Goal: Information Seeking & Learning: Find specific fact

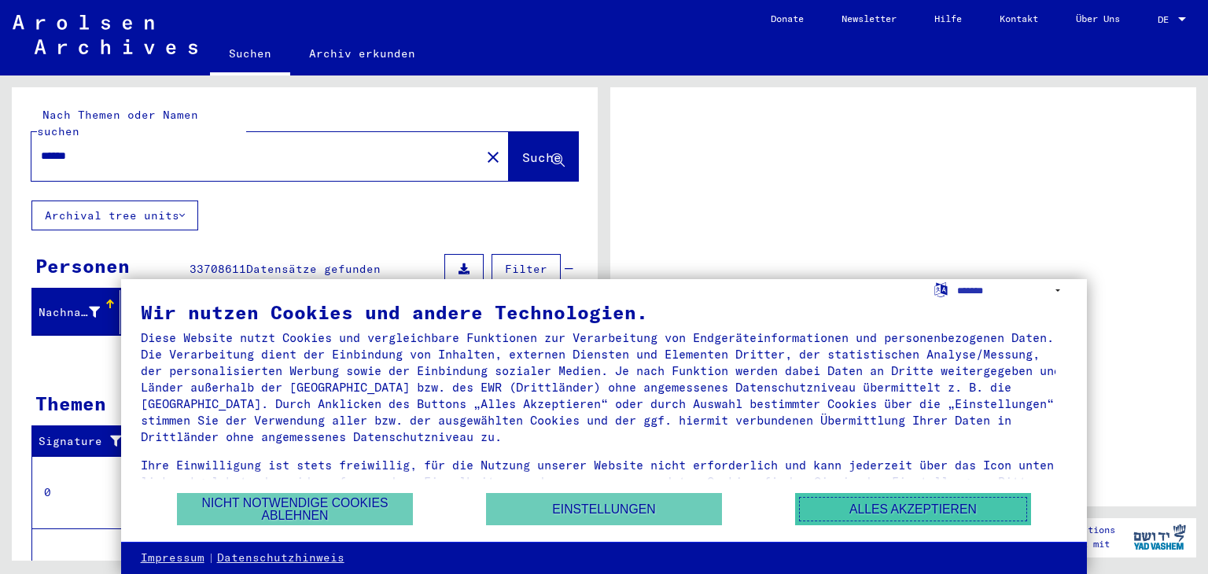
click at [924, 510] on button "Alles akzeptieren" at bounding box center [913, 509] width 236 height 32
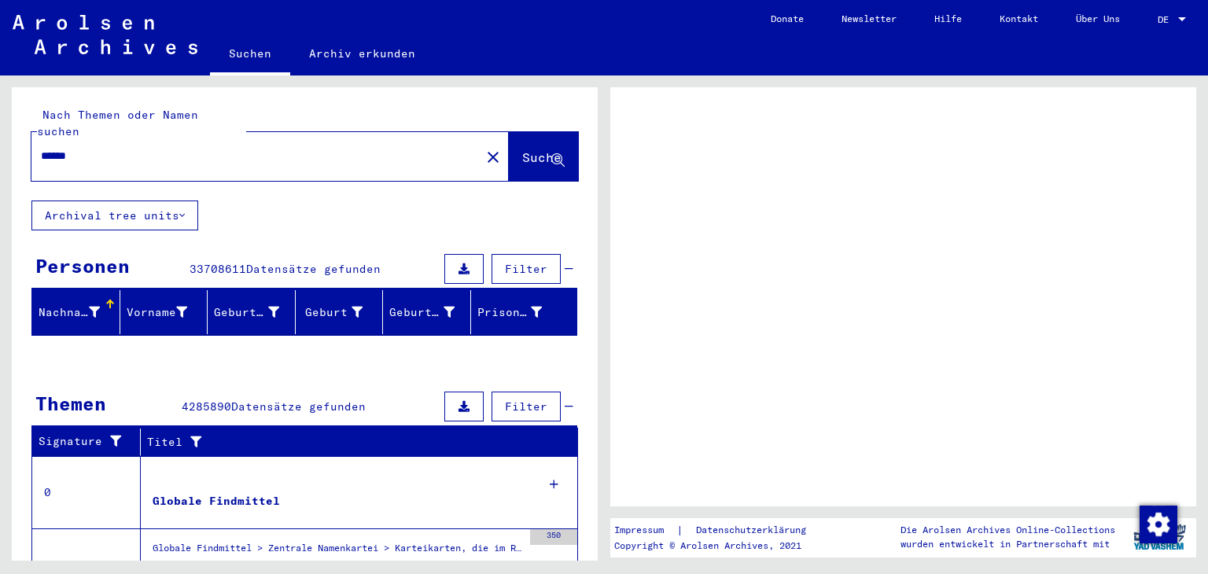
click at [278, 493] on figure "Globale Findmittel" at bounding box center [338, 505] width 370 height 24
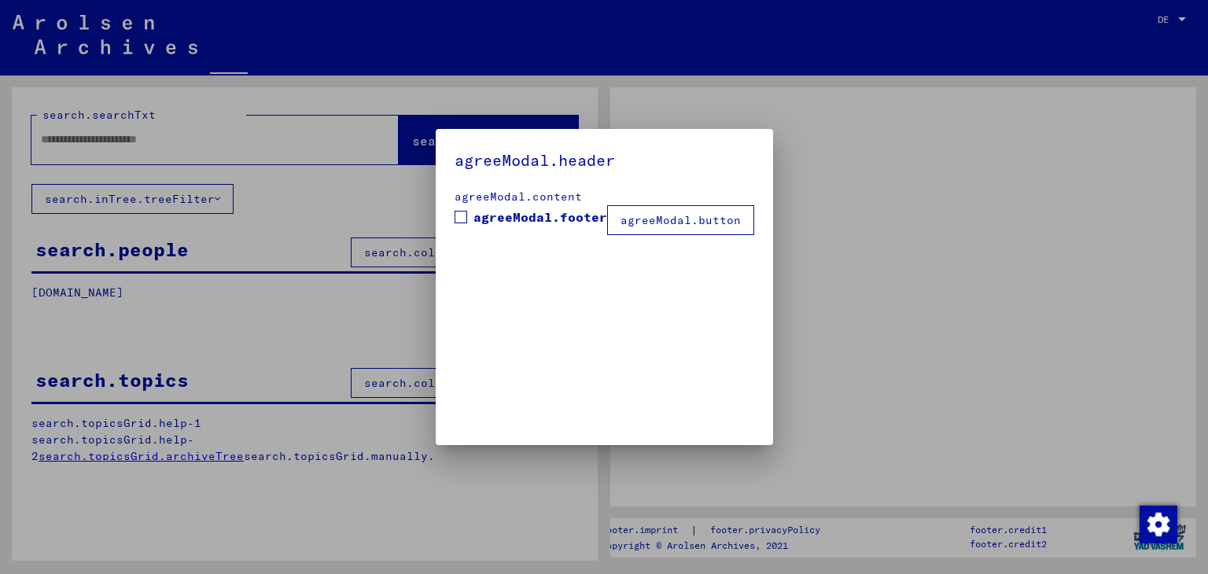
click at [282, 407] on div at bounding box center [604, 287] width 1208 height 574
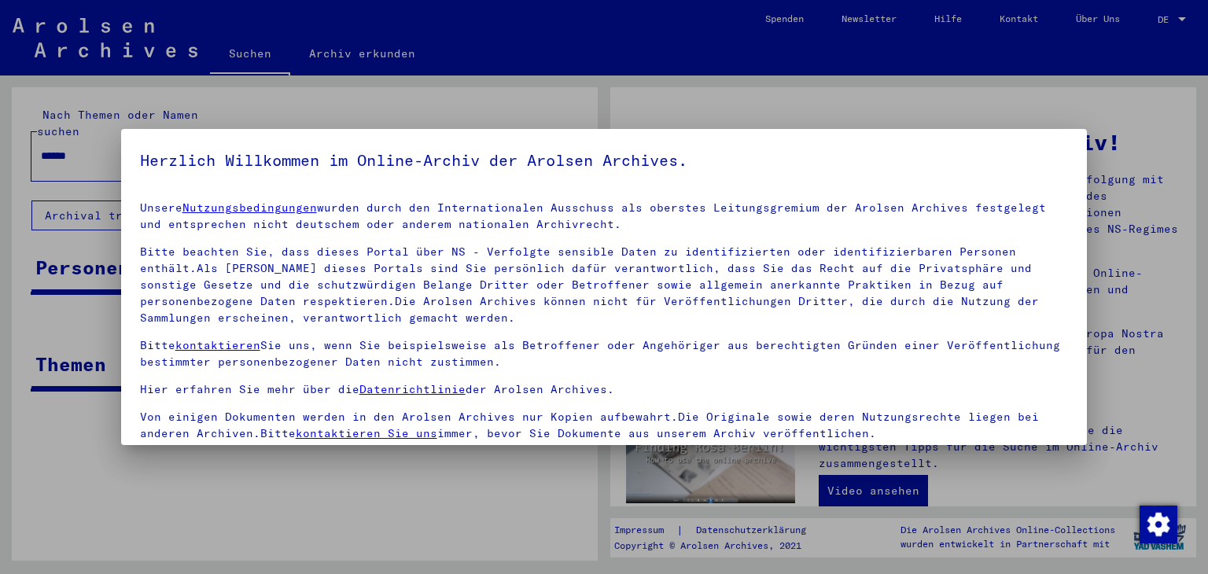
click at [1117, 143] on div at bounding box center [604, 287] width 1208 height 574
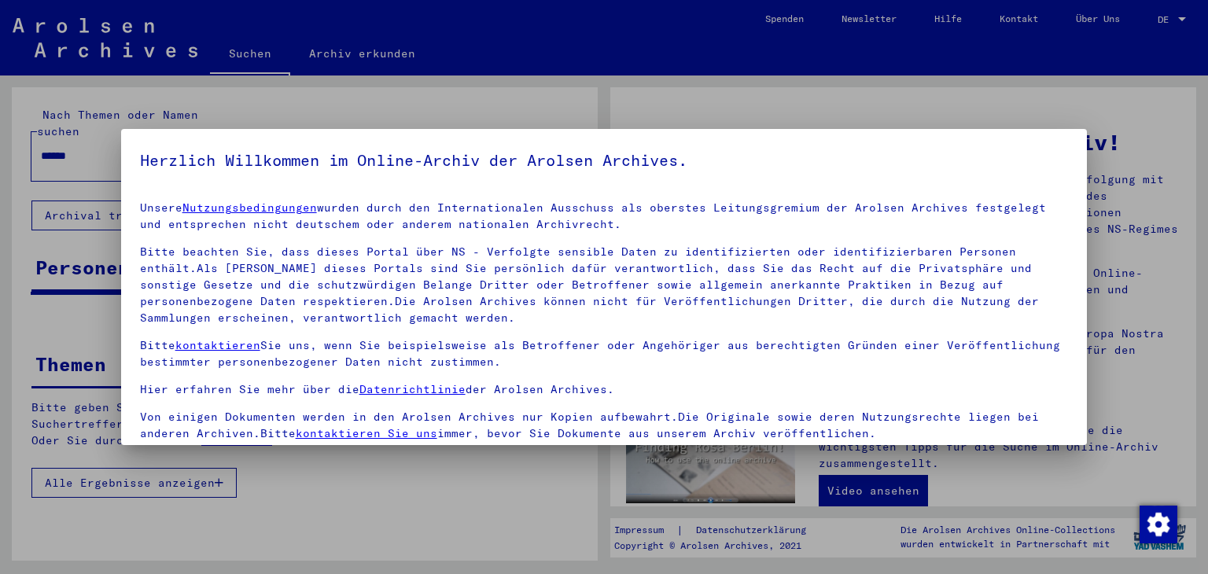
click at [1172, 230] on div at bounding box center [604, 287] width 1208 height 574
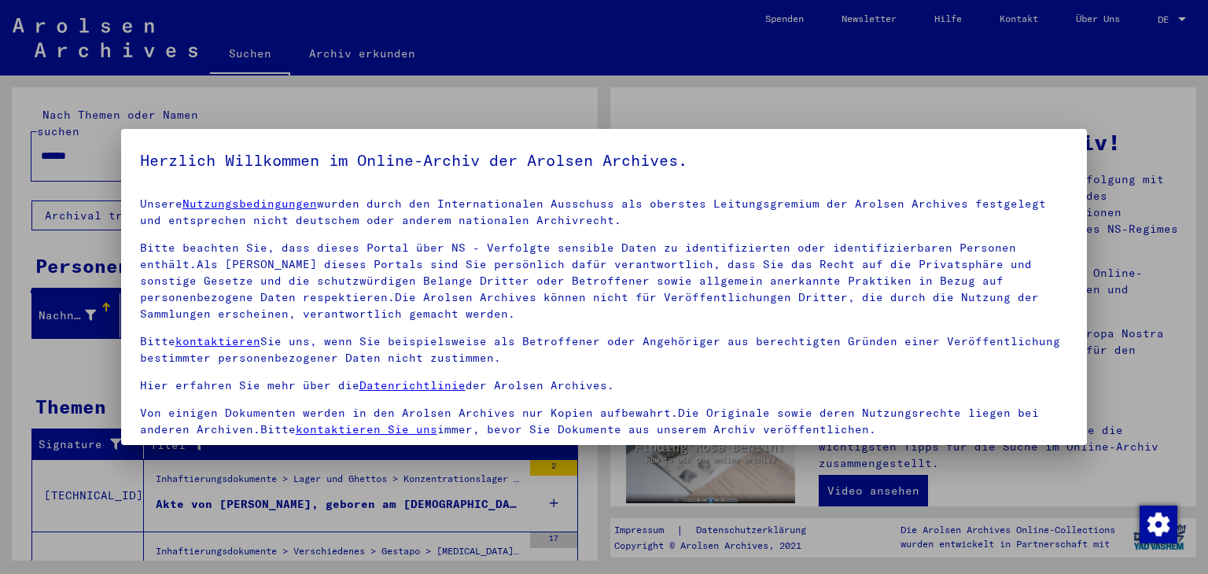
scroll to position [135, 0]
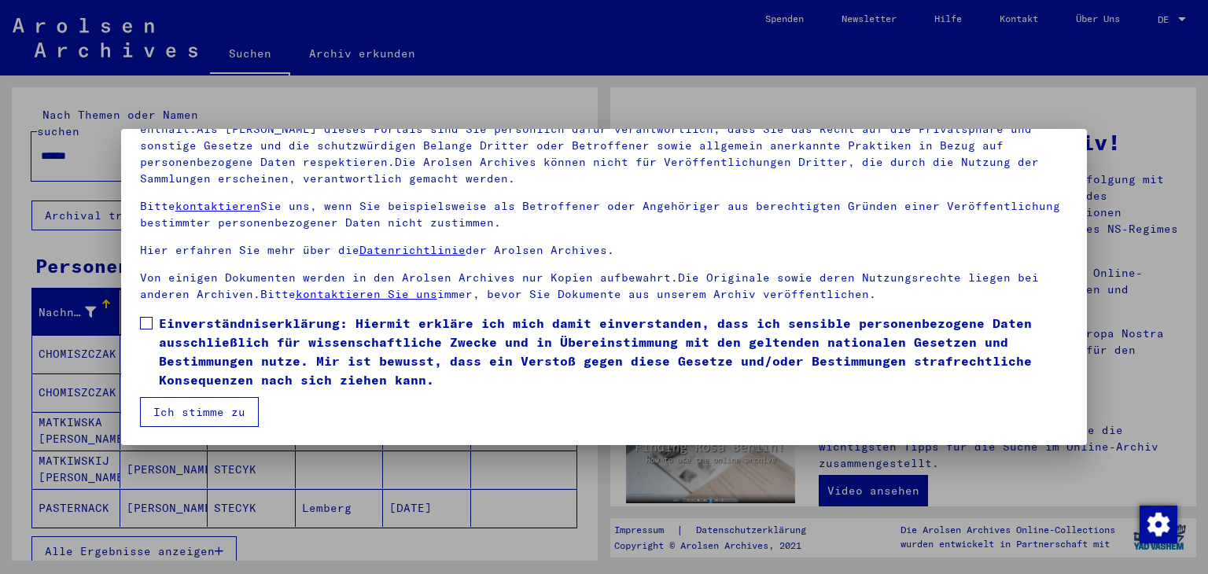
click at [173, 406] on button "Ich stimme zu" at bounding box center [199, 412] width 119 height 30
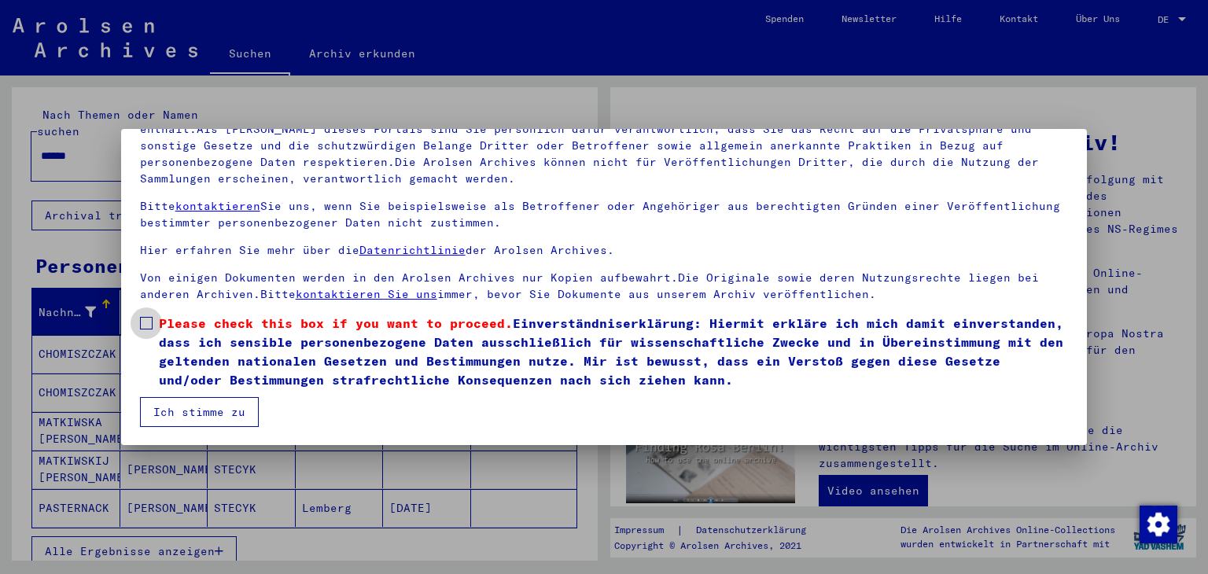
click at [148, 321] on span at bounding box center [146, 323] width 13 height 13
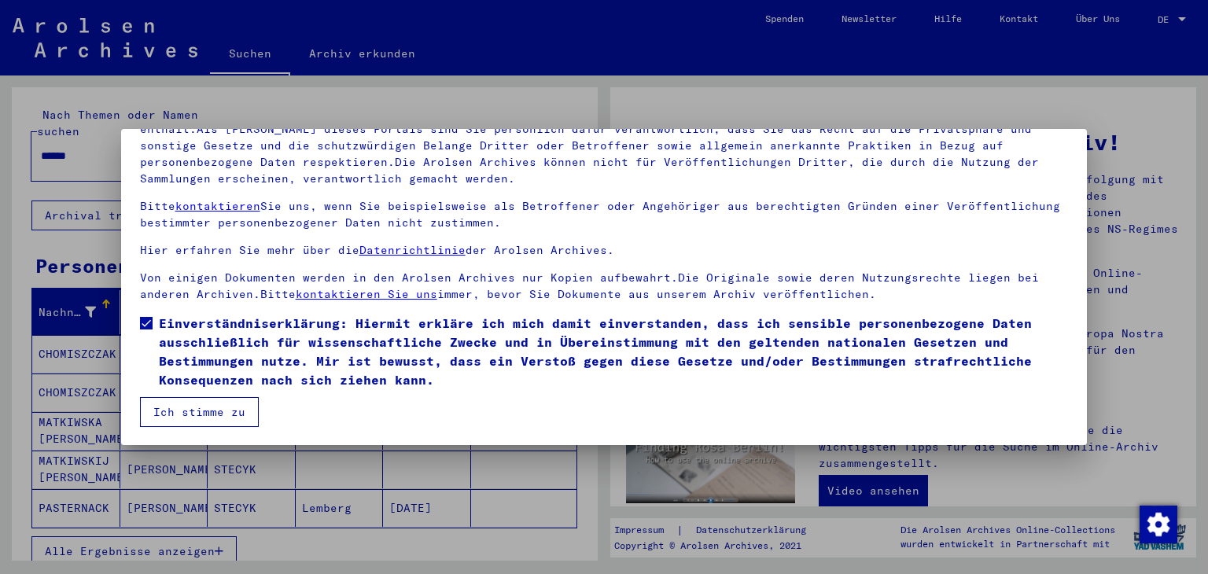
click at [203, 407] on button "Ich stimme zu" at bounding box center [199, 412] width 119 height 30
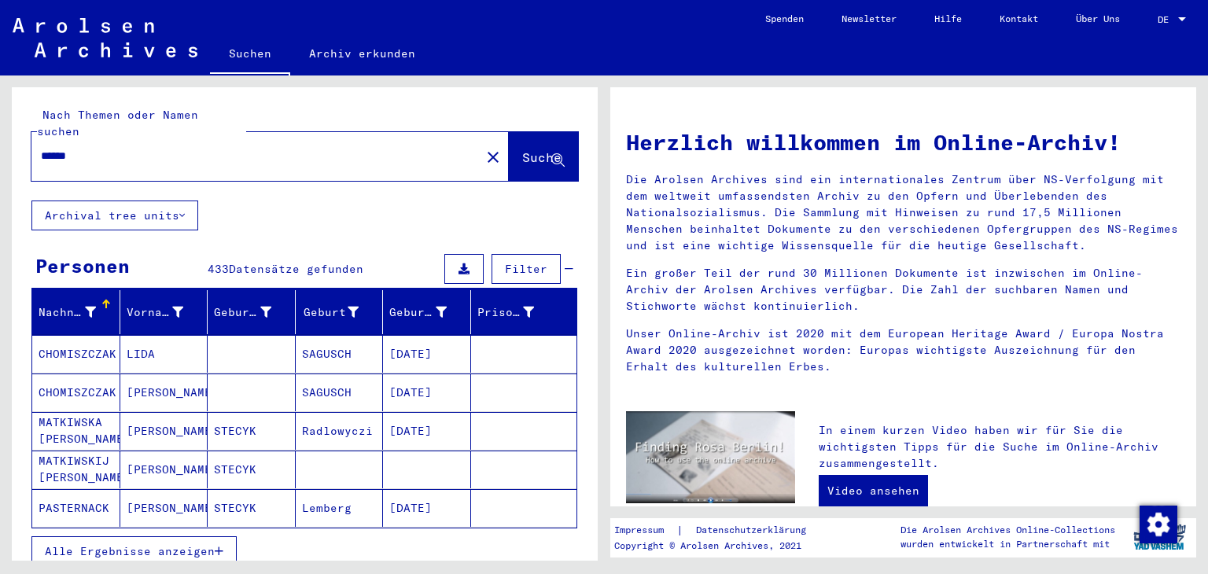
drag, startPoint x: 218, startPoint y: 146, endPoint x: 0, endPoint y: 145, distance: 217.8
click at [0, 145] on div "Nach Themen oder Namen suchen ****** close Suche Archival tree units Personen 4…" at bounding box center [302, 317] width 604 height 485
type input "*********"
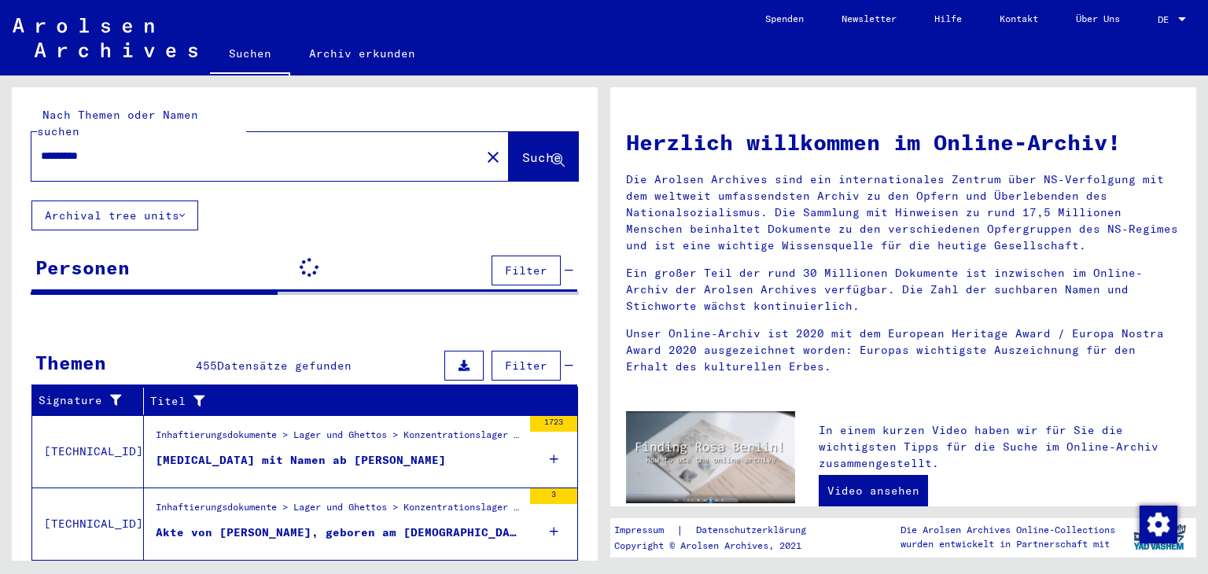
click at [304, 359] on span "Datensätze gefunden" at bounding box center [284, 366] width 134 height 14
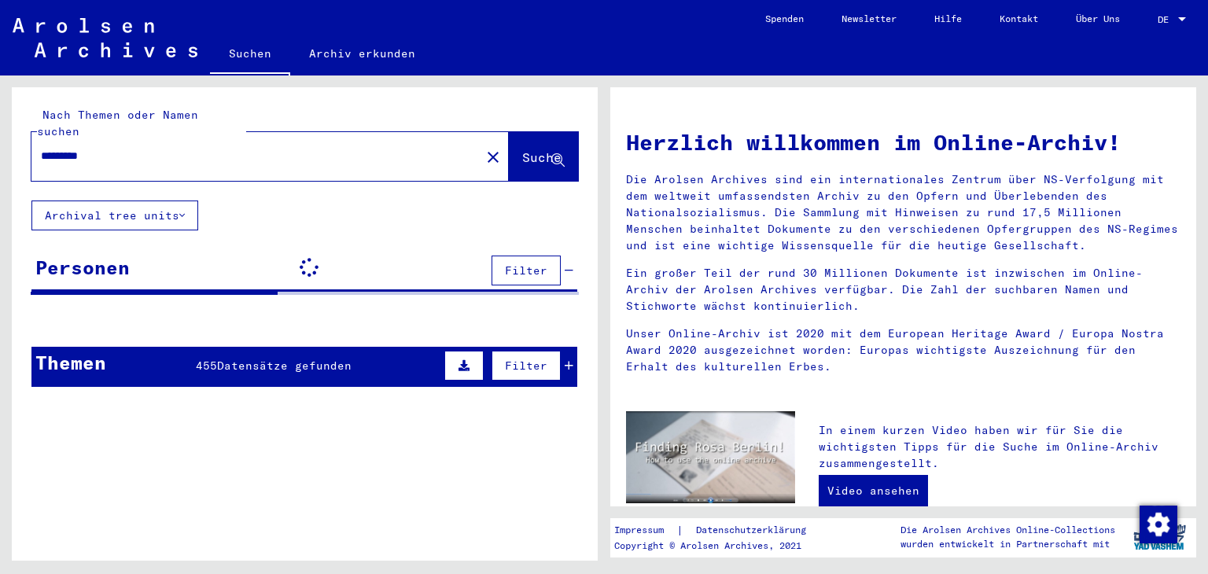
click at [304, 359] on span "Datensätze gefunden" at bounding box center [284, 366] width 134 height 14
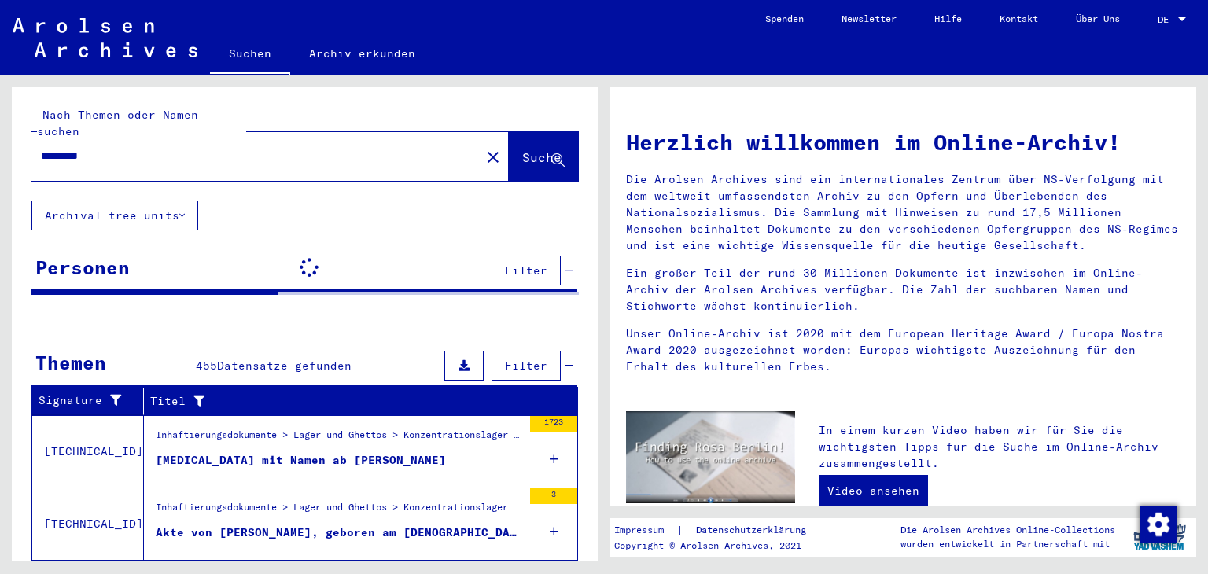
click at [260, 347] on div "Themen 455 Datensätze gefunden Filter" at bounding box center [304, 367] width 546 height 40
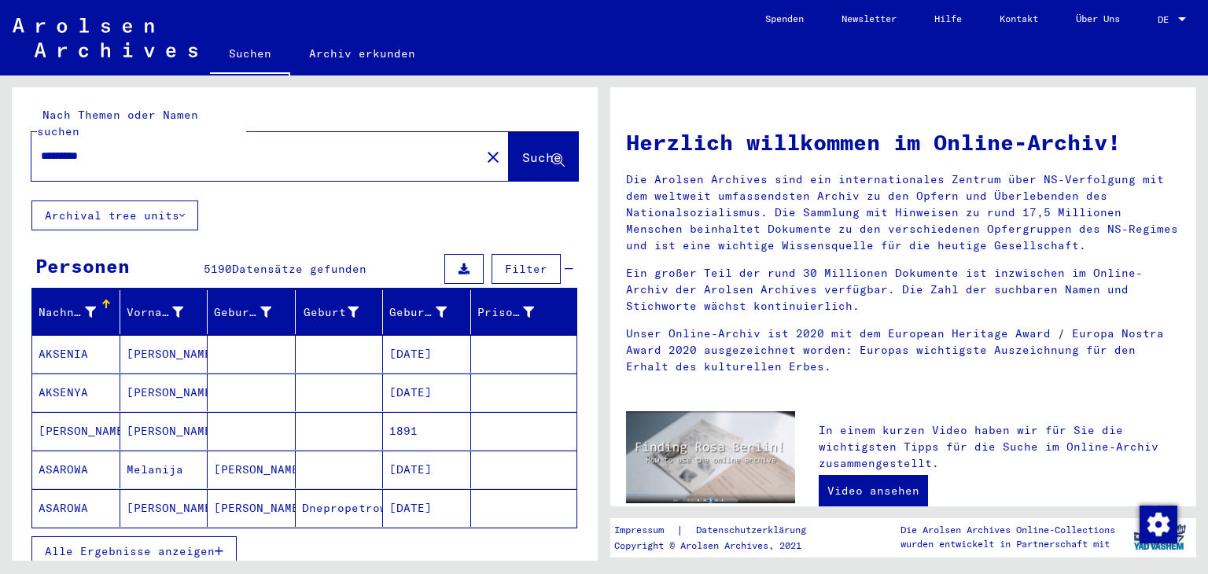
click at [169, 202] on button "Archival tree units" at bounding box center [114, 216] width 167 height 30
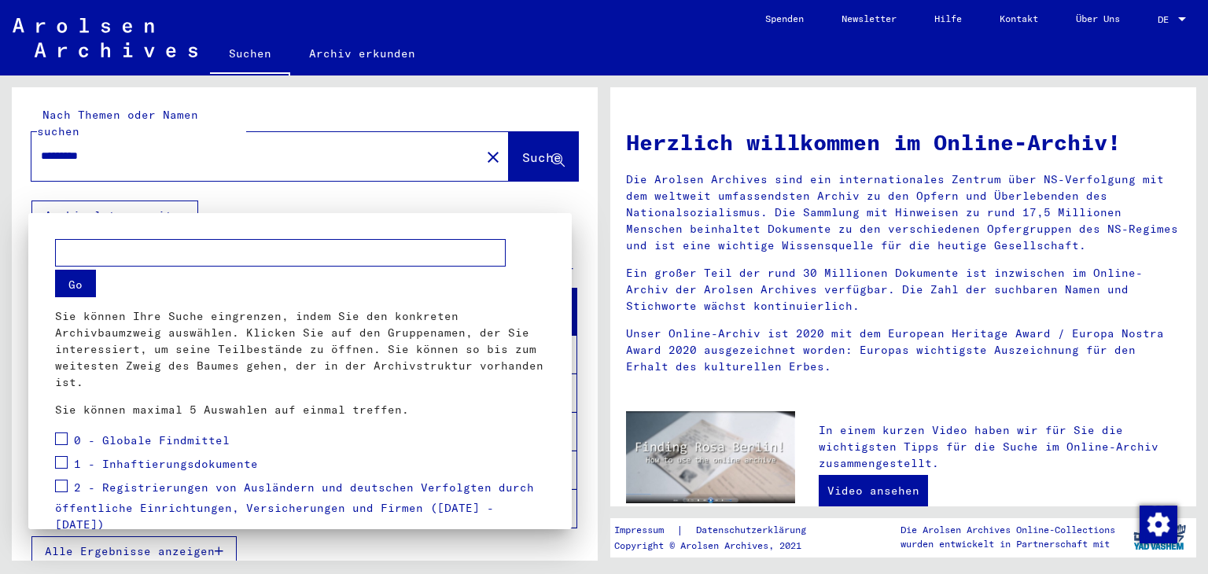
click at [217, 201] on div at bounding box center [604, 287] width 1208 height 574
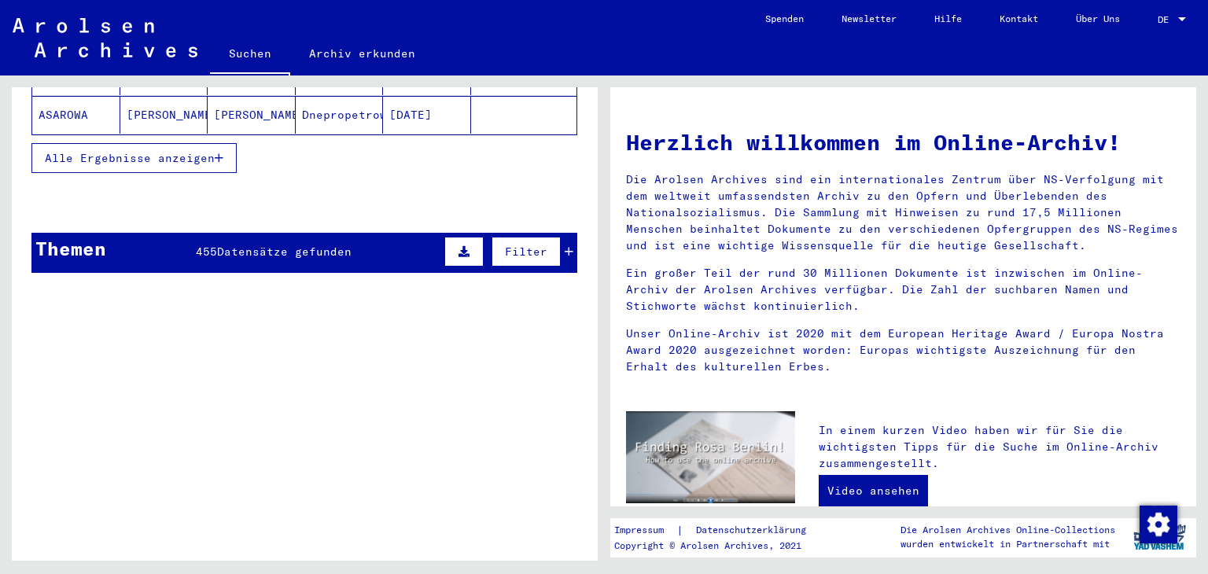
scroll to position [236, 0]
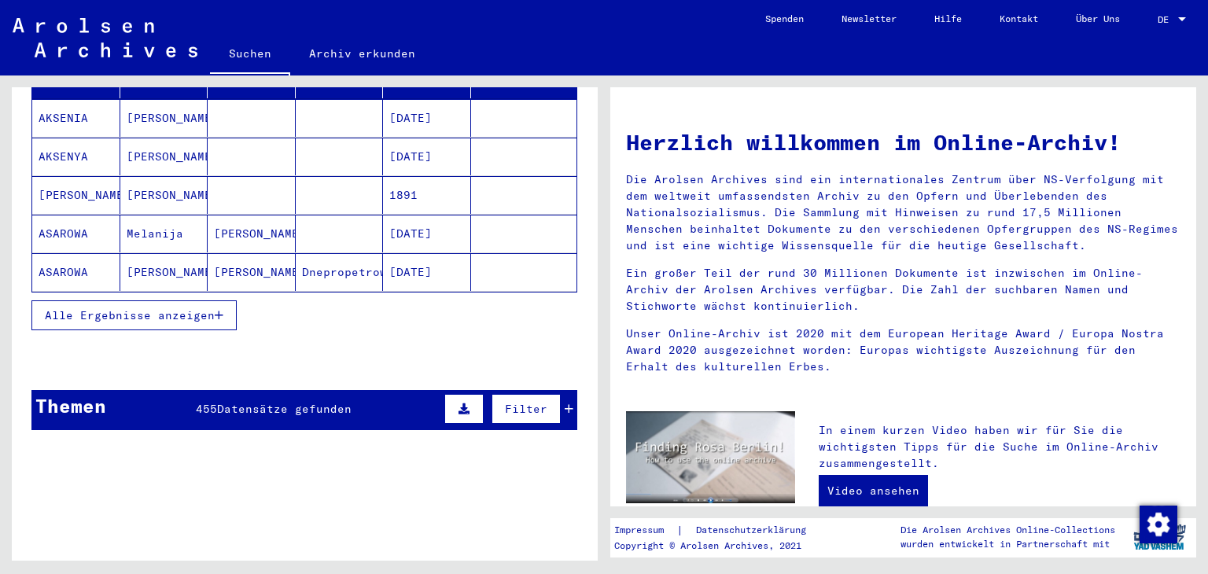
click at [198, 308] on span "Alle Ergebnisse anzeigen" at bounding box center [130, 315] width 170 height 14
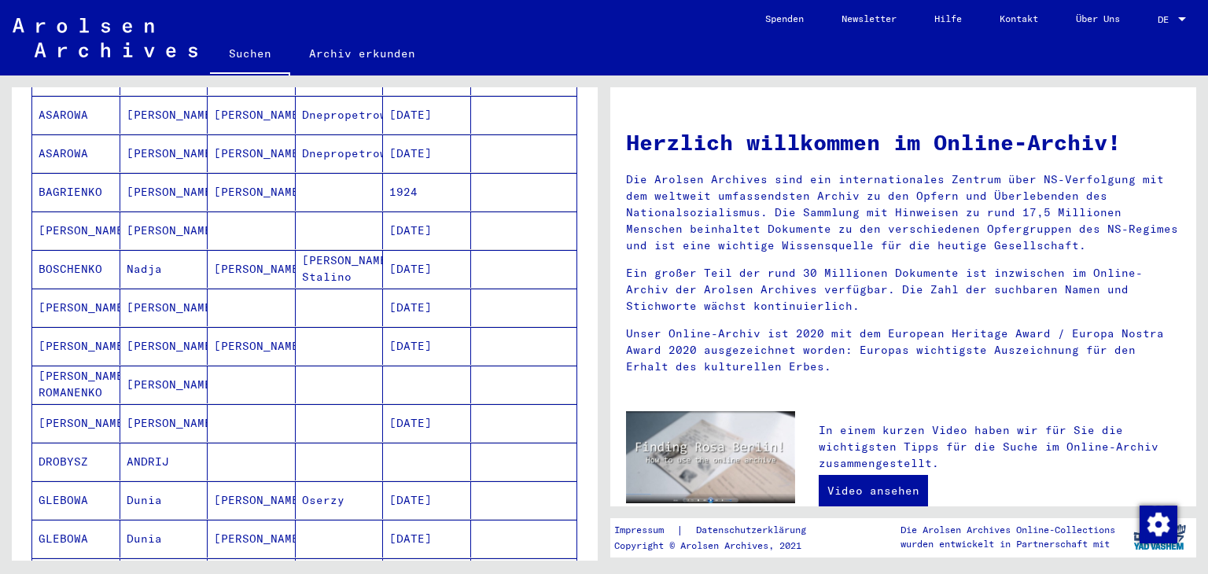
scroll to position [0, 0]
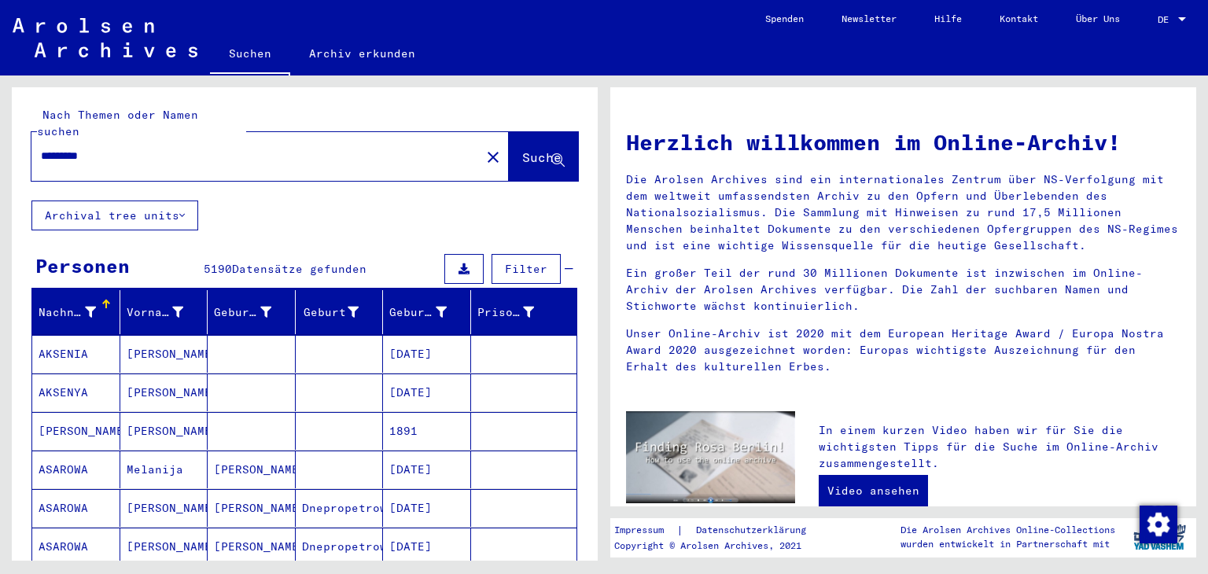
click at [283, 148] on input "*********" at bounding box center [251, 156] width 421 height 17
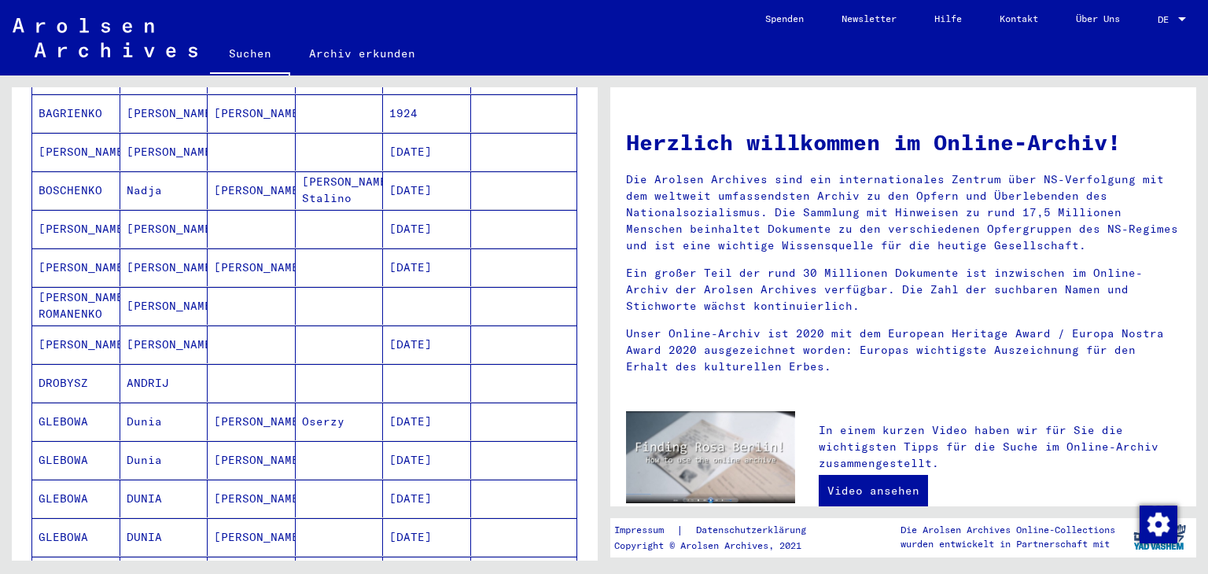
scroll to position [786, 0]
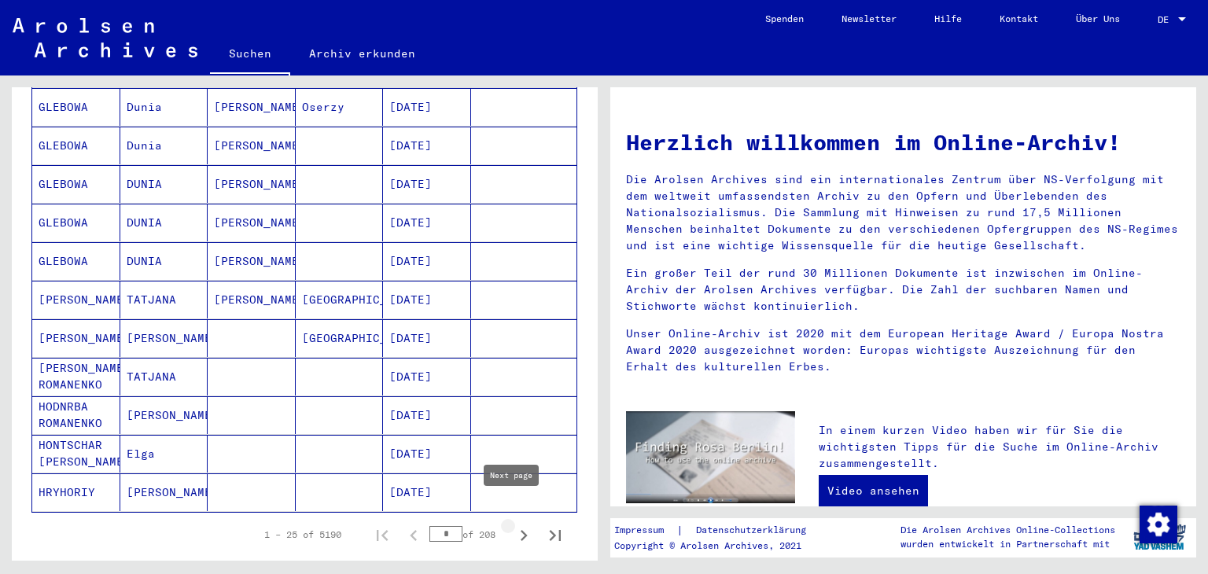
click at [513, 525] on icon "Next page" at bounding box center [524, 536] width 22 height 22
type input "*"
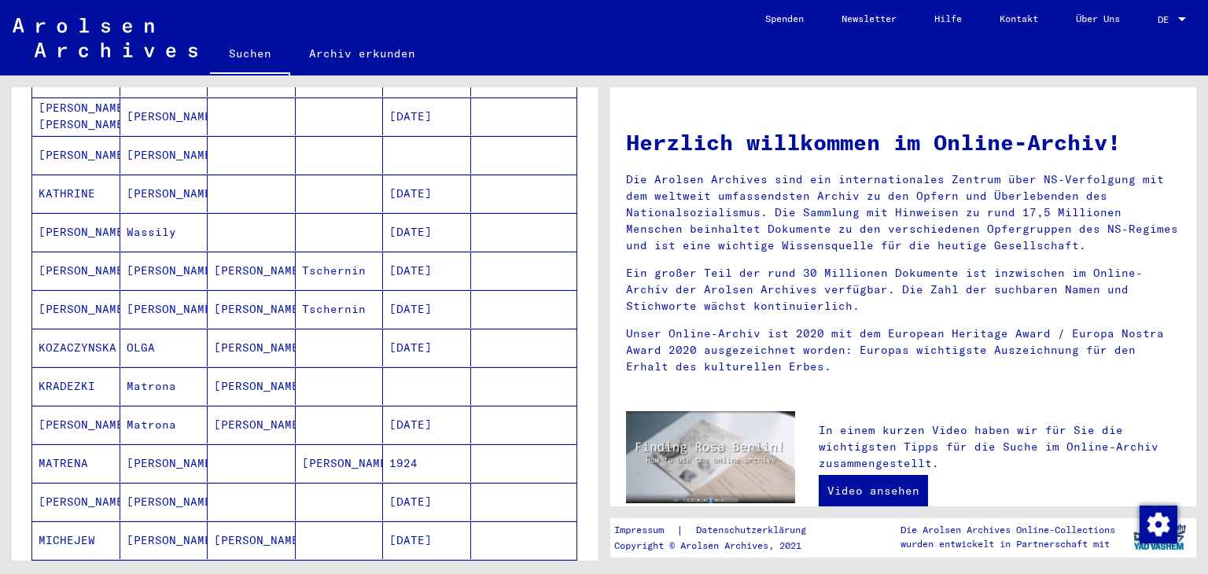
scroll to position [0, 0]
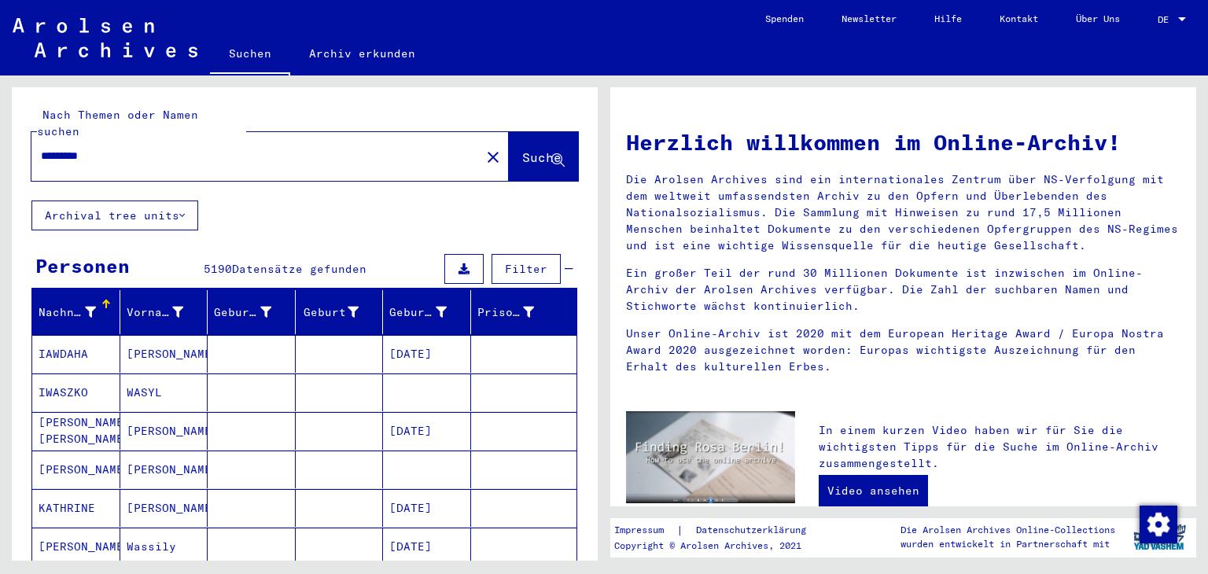
click at [458, 263] on icon at bounding box center [463, 268] width 11 height 11
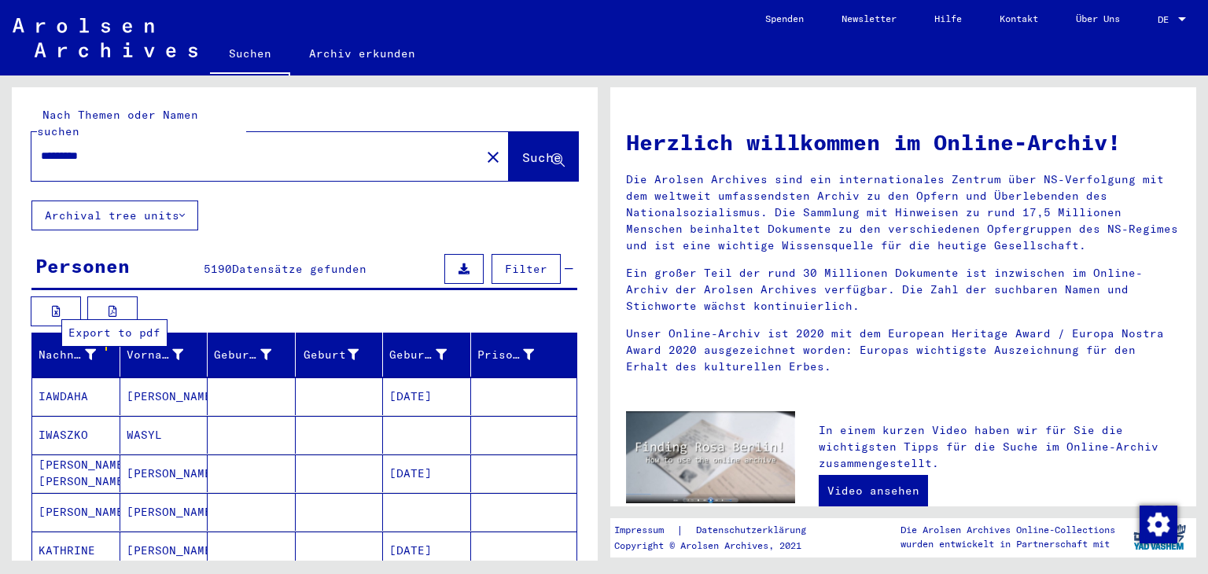
click at [107, 297] on button at bounding box center [112, 311] width 50 height 30
